Goal: Transaction & Acquisition: Purchase product/service

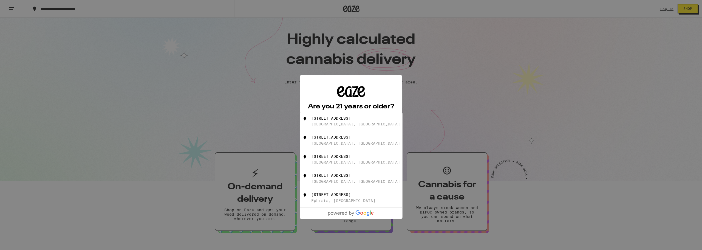
click at [344, 120] on div "[STREET_ADDRESS]" at bounding box center [330, 118] width 39 height 4
type input "[STREET_ADDRESS]"
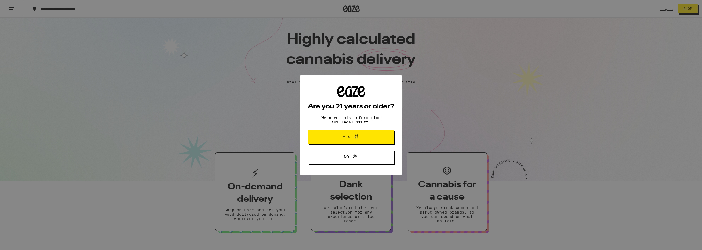
click at [348, 134] on span "Yes" at bounding box center [351, 136] width 42 height 7
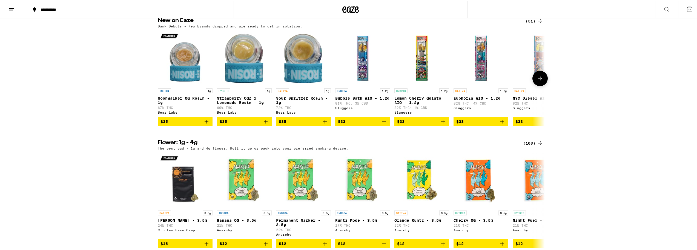
scroll to position [603, 0]
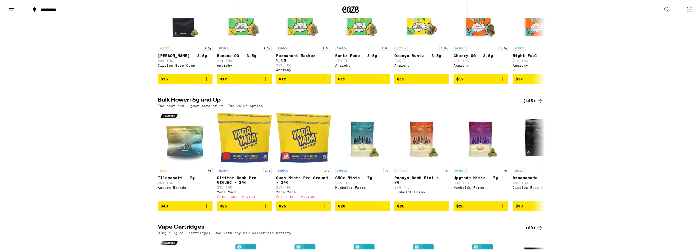
click at [537, 103] on icon at bounding box center [540, 99] width 7 height 7
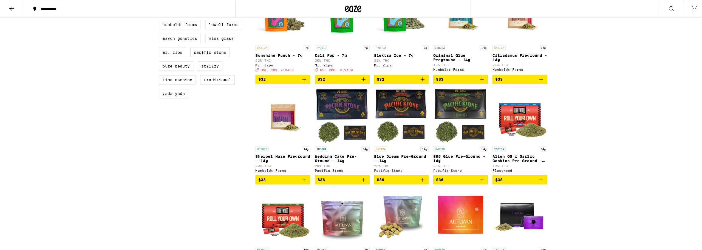
scroll to position [301, 0]
